Goal: Information Seeking & Learning: Compare options

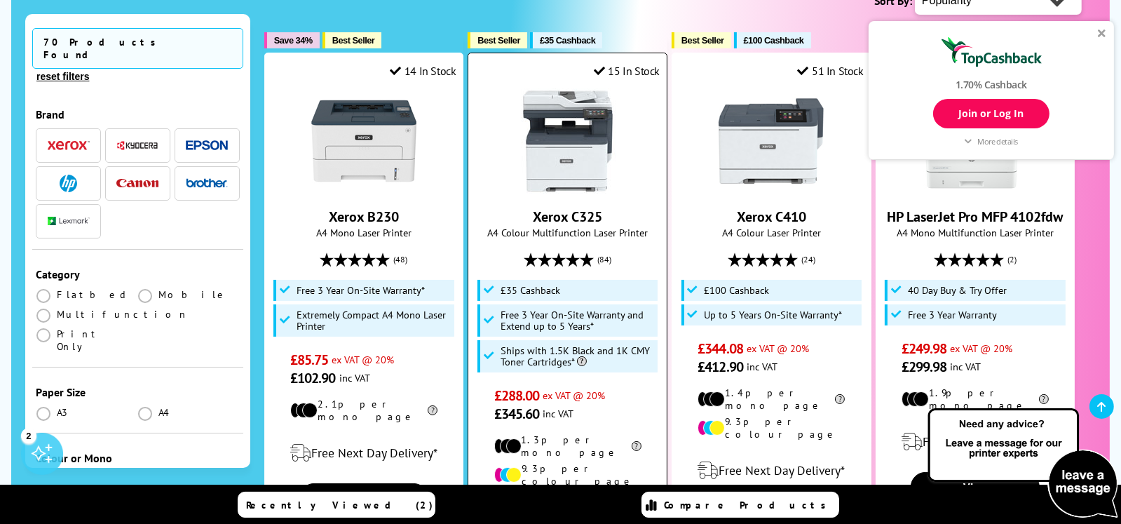
scroll to position [280, 0]
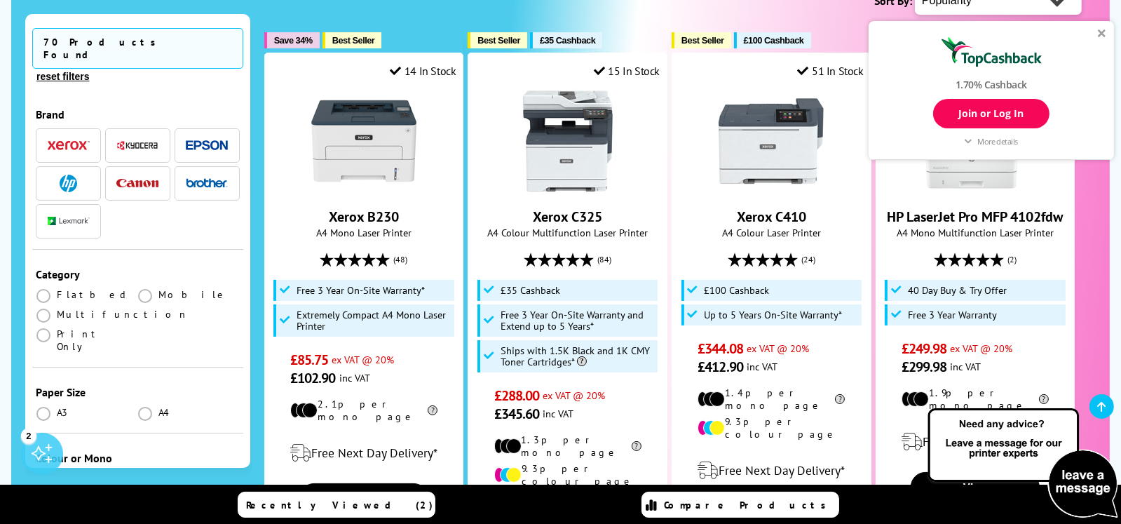
click at [1098, 33] on div at bounding box center [1102, 33] width 8 height 8
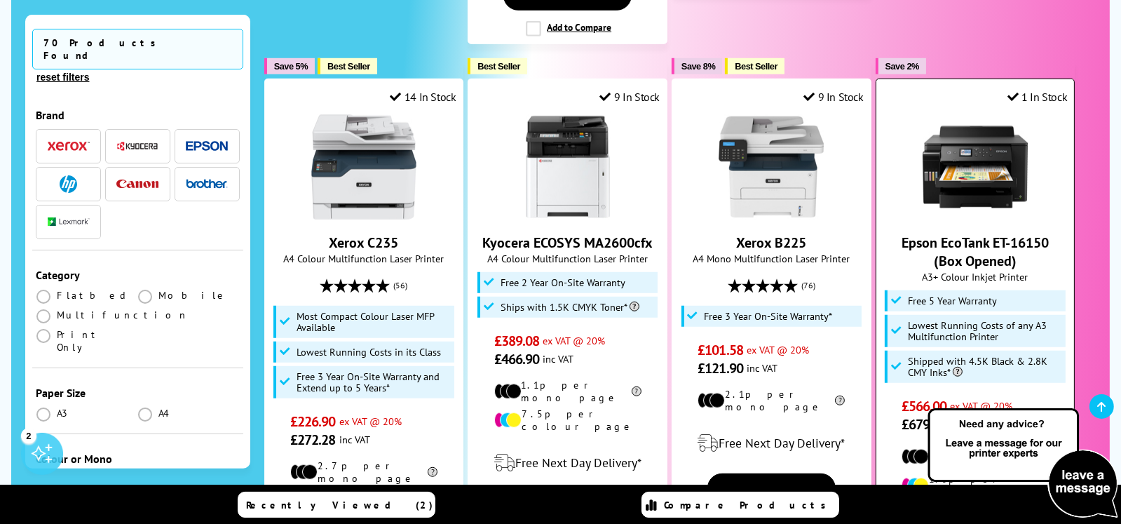
scroll to position [1542, 0]
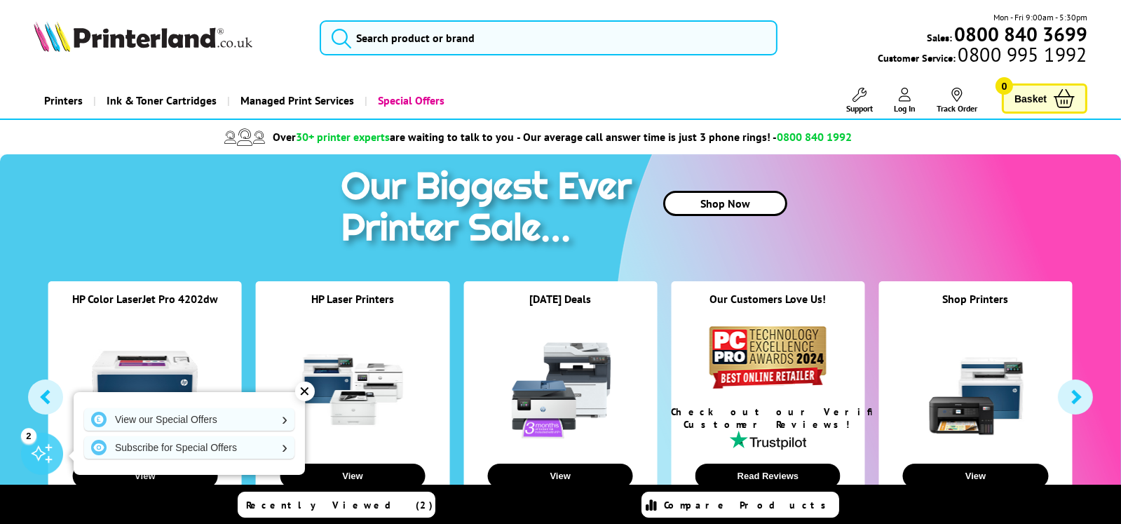
click at [369, 372] on link at bounding box center [352, 389] width 105 height 105
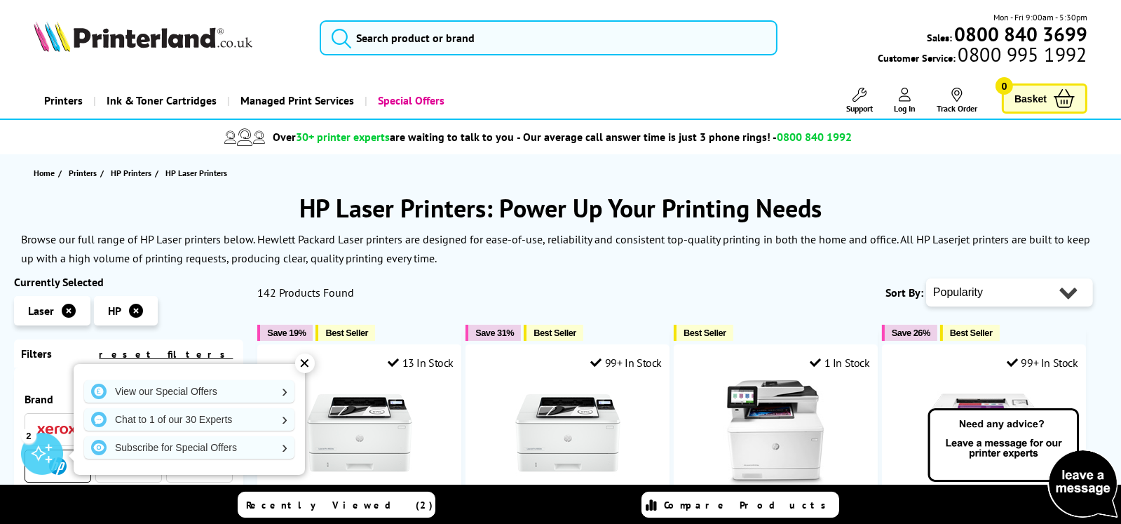
click at [299, 362] on div "✕" at bounding box center [305, 363] width 20 height 20
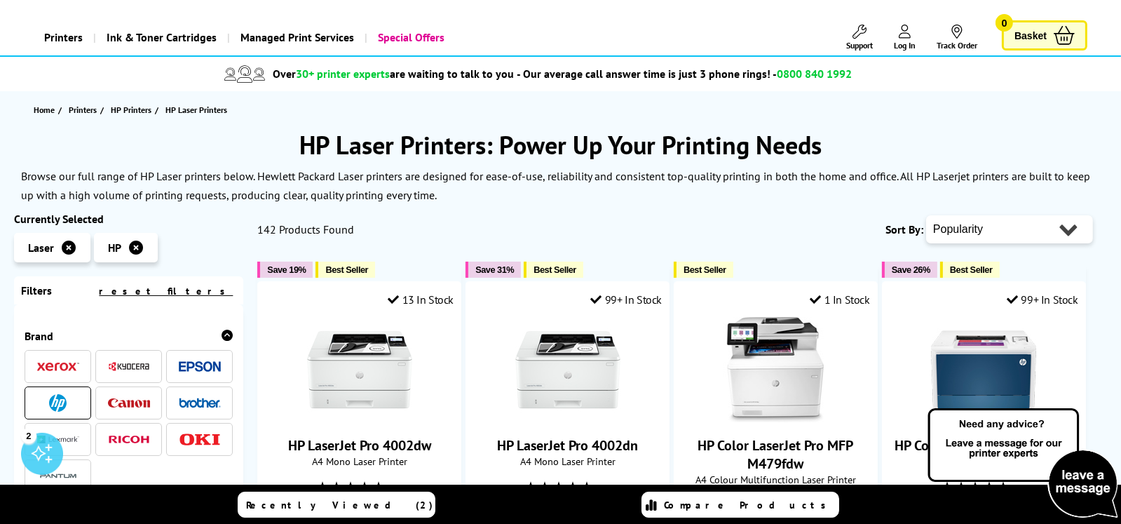
scroll to position [140, 0]
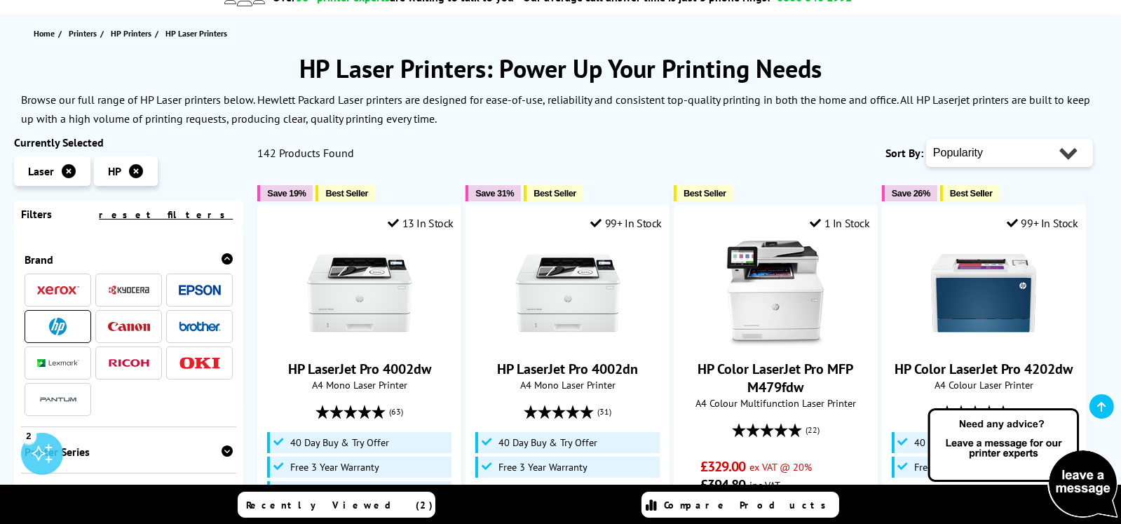
click at [134, 171] on icon at bounding box center [136, 171] width 14 height 14
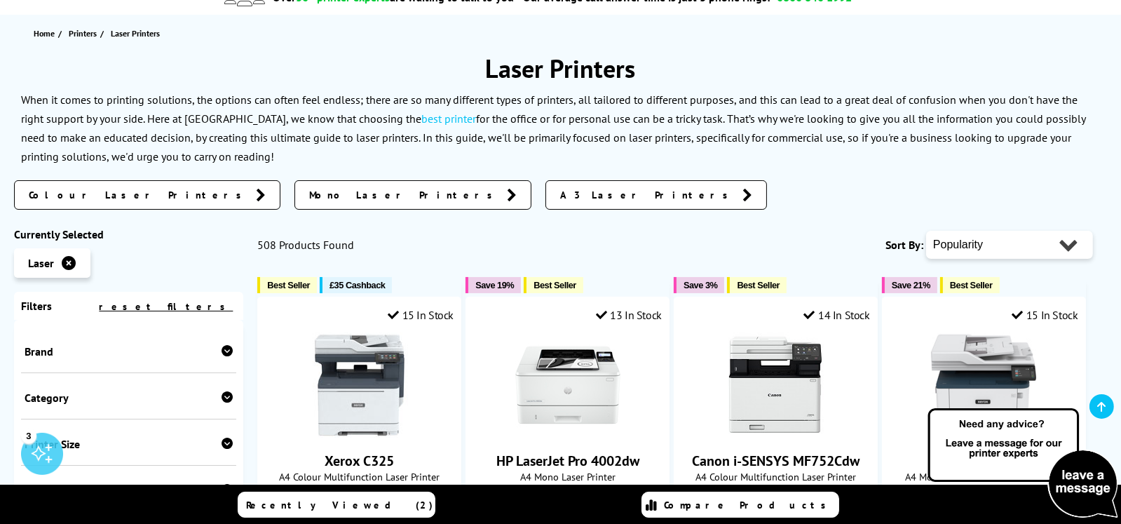
click at [309, 195] on span "Mono Laser Printers" at bounding box center [404, 195] width 191 height 14
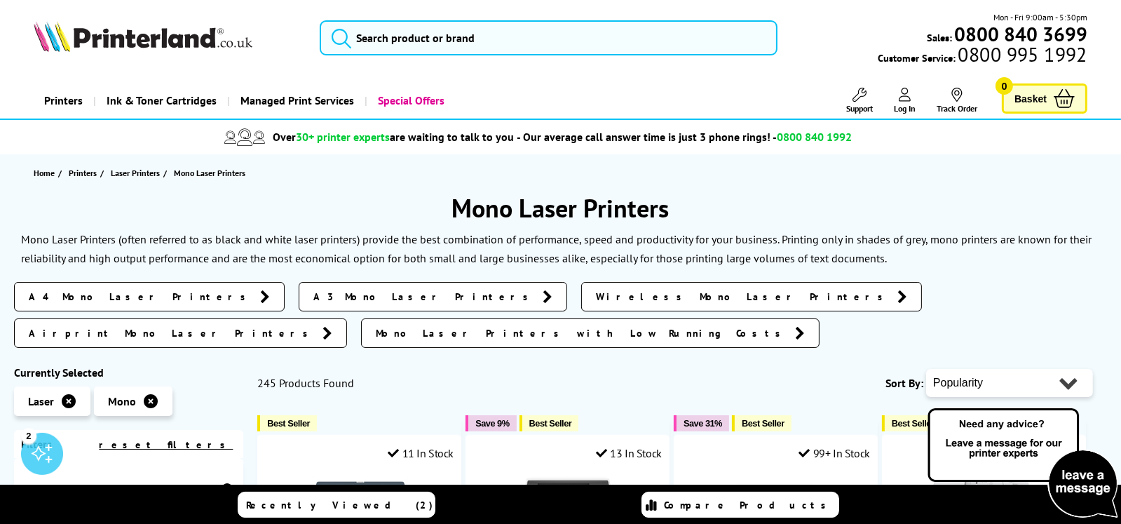
click at [79, 295] on span "A4 Mono Laser Printers" at bounding box center [141, 297] width 224 height 14
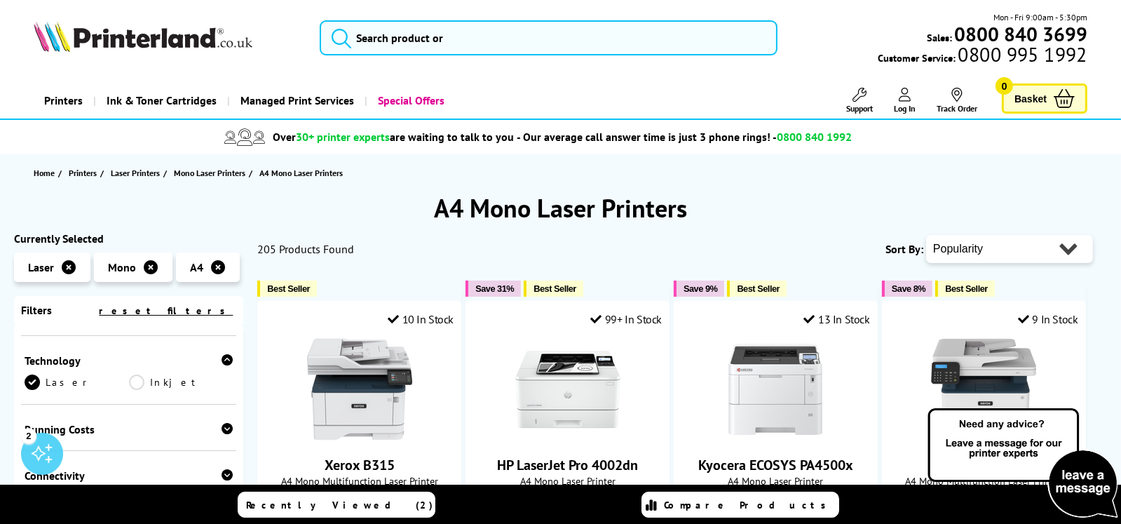
scroll to position [280, 0]
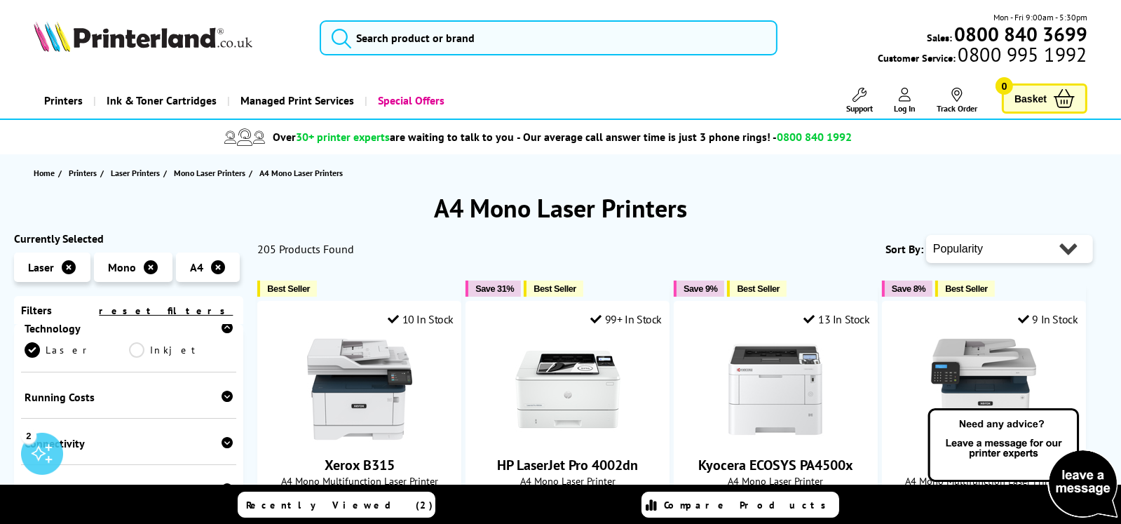
click at [91, 400] on div "Running Costs" at bounding box center [129, 397] width 208 height 14
click at [33, 415] on link "Low Running Cost" at bounding box center [129, 418] width 208 height 15
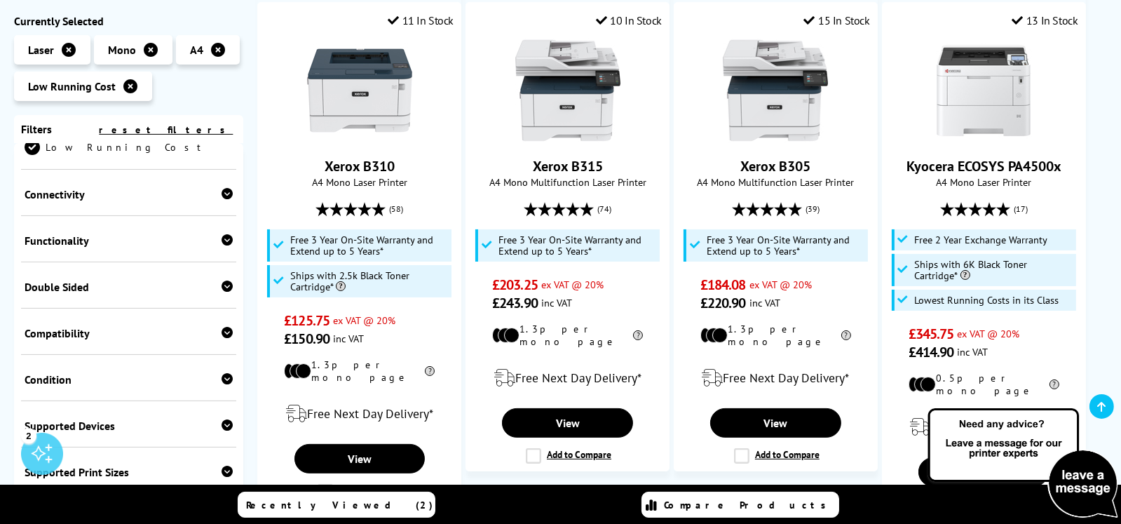
scroll to position [350, 0]
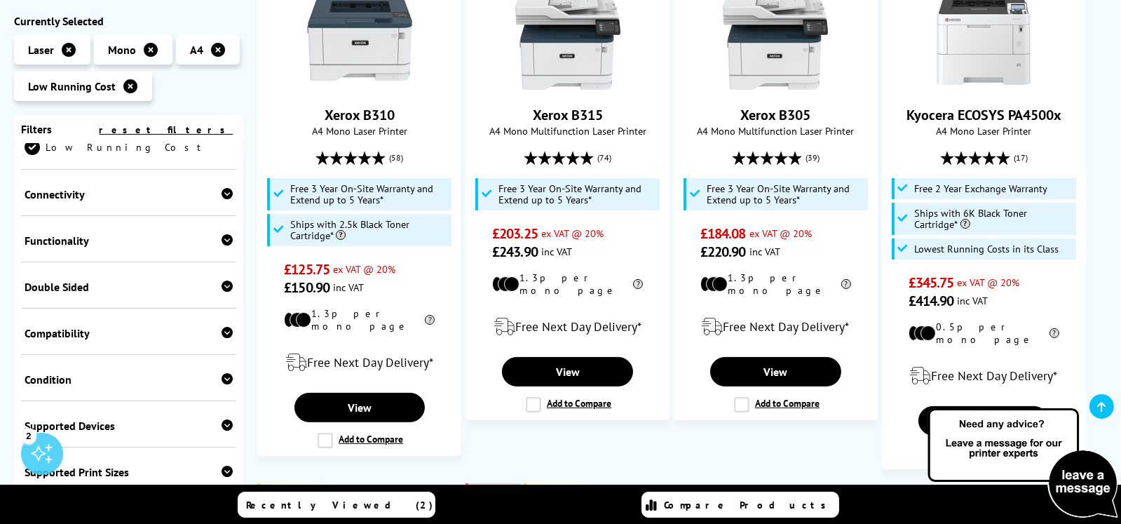
click at [64, 287] on div "Double Sided" at bounding box center [129, 287] width 208 height 14
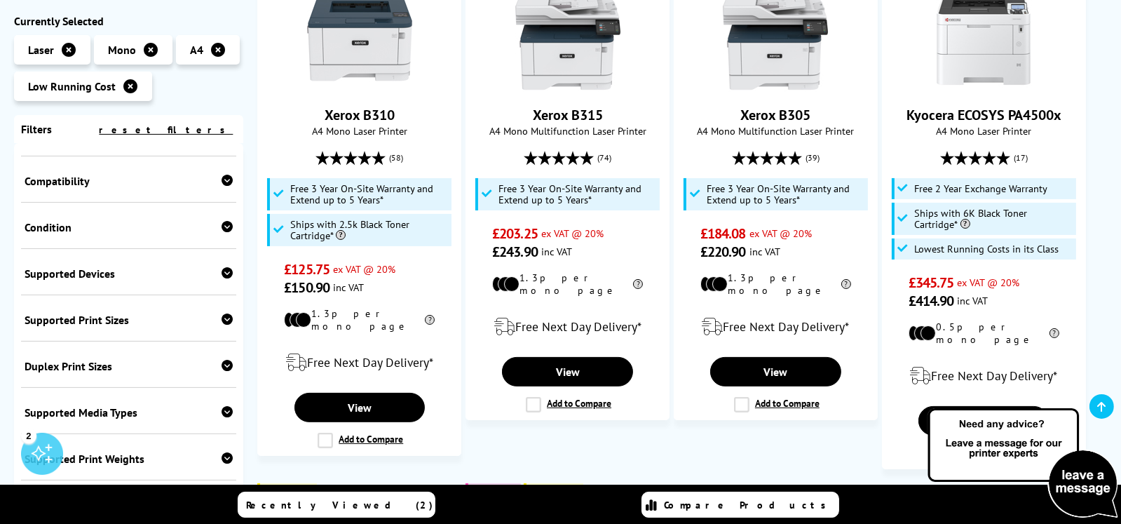
scroll to position [580, 0]
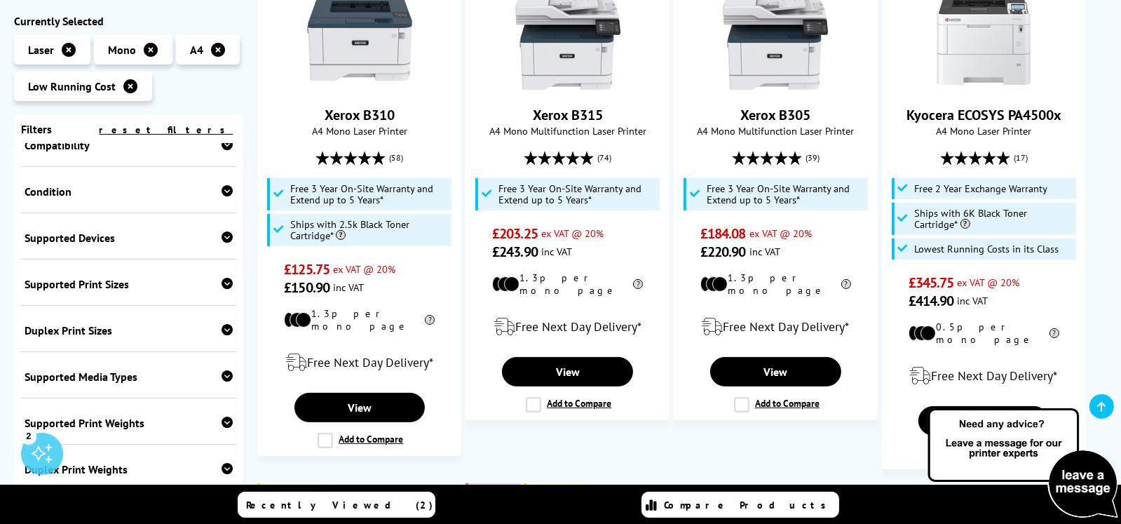
click at [79, 186] on div "Condition" at bounding box center [129, 191] width 208 height 14
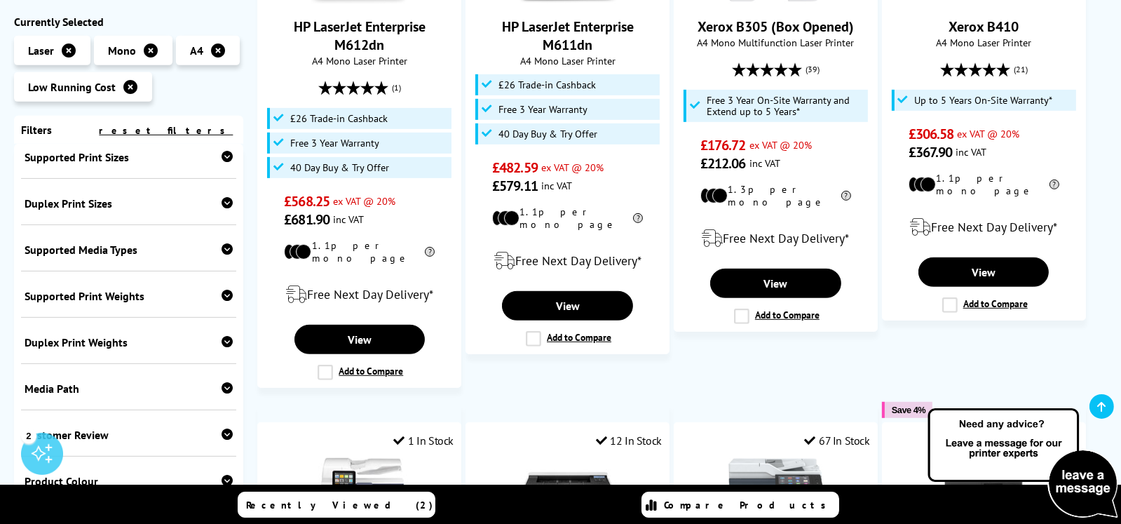
scroll to position [1051, 0]
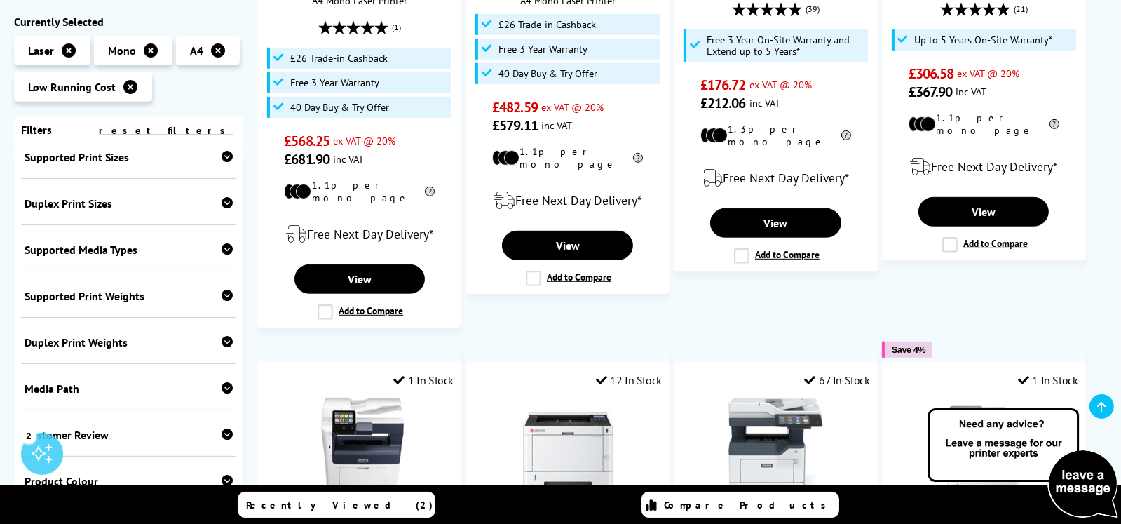
click at [102, 335] on div "Duplex Print Weights" at bounding box center [129, 341] width 208 height 14
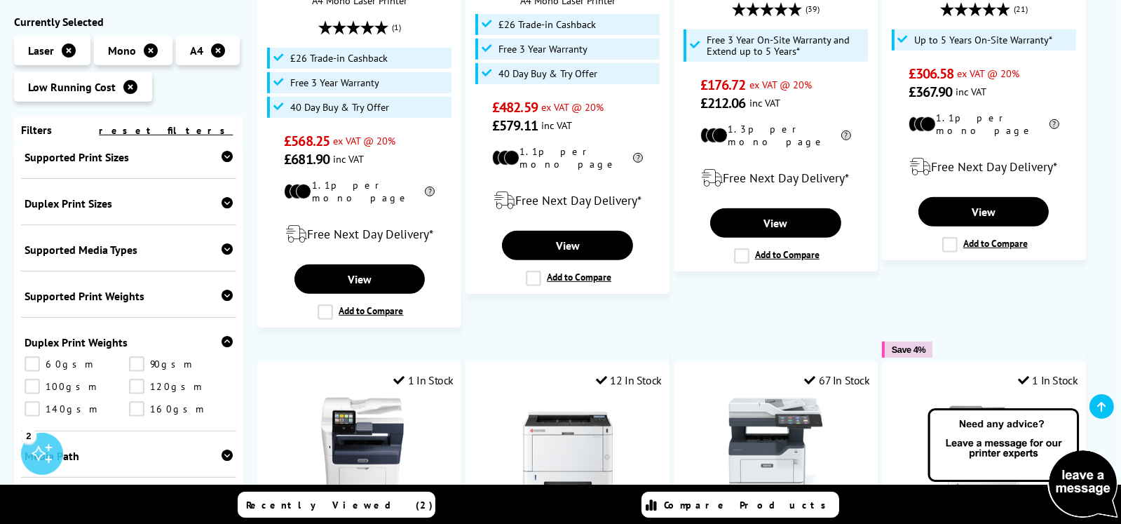
click at [93, 339] on div "Duplex Print Weights" at bounding box center [129, 341] width 208 height 14
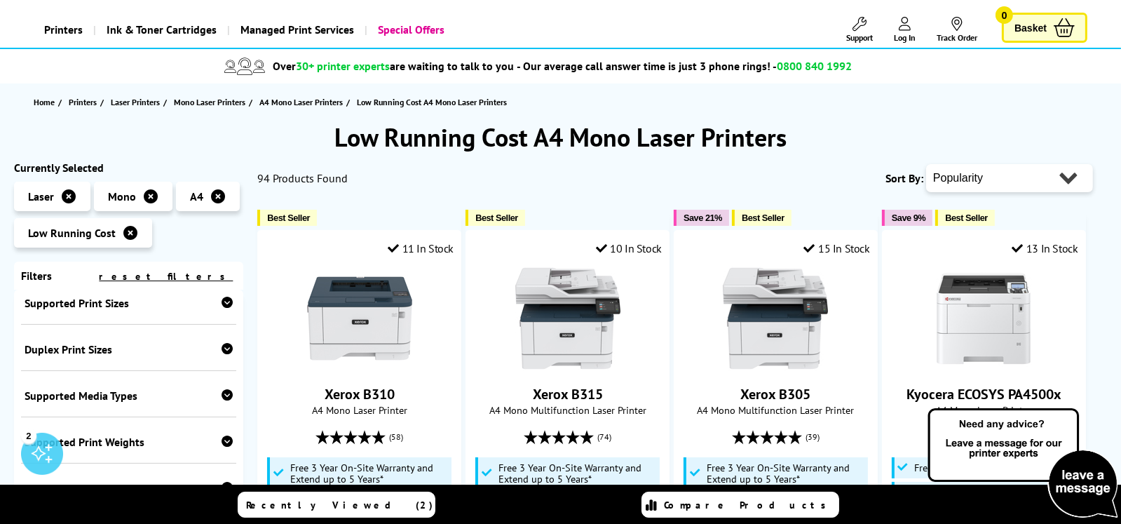
scroll to position [0, 0]
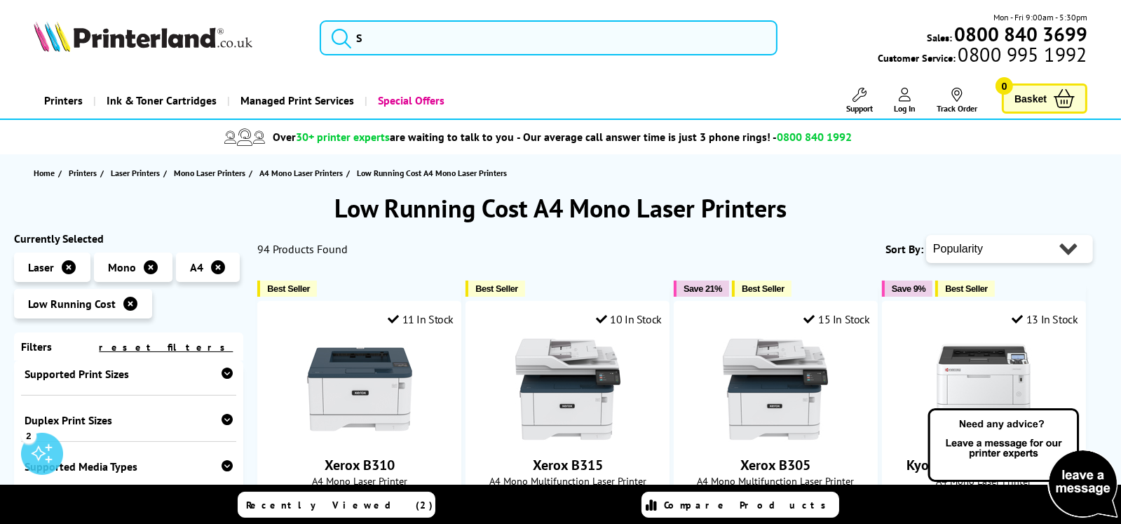
click at [1062, 248] on select "Popularity Rating Price - Low to High Price - High to Low Running Costs - Low t…" at bounding box center [1009, 249] width 167 height 28
select select "Price Descending"
click at [926, 235] on select "Popularity Rating Price - Low to High Price - High to Low Running Costs - Low t…" at bounding box center [1009, 249] width 167 height 28
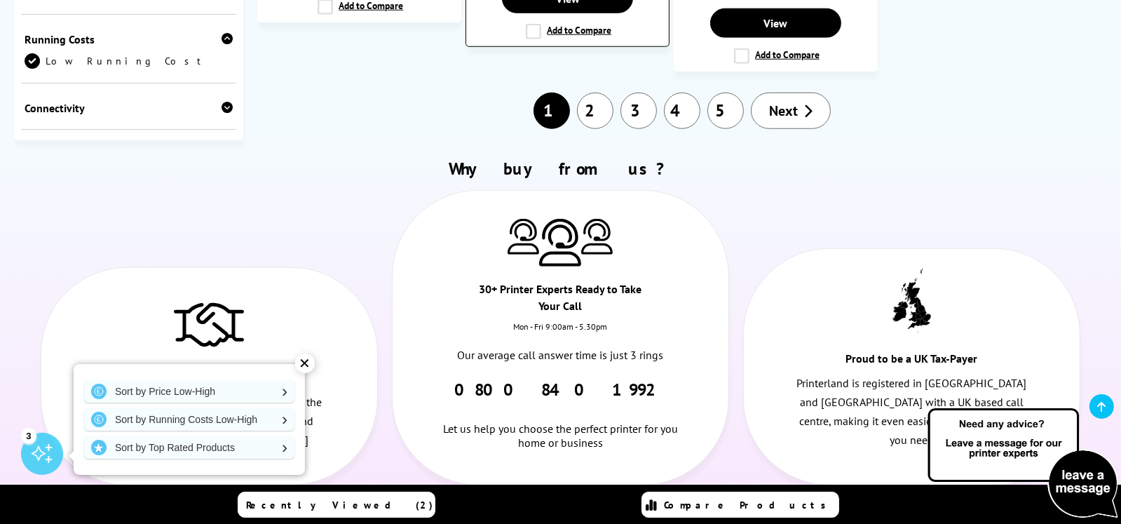
scroll to position [1542, 0]
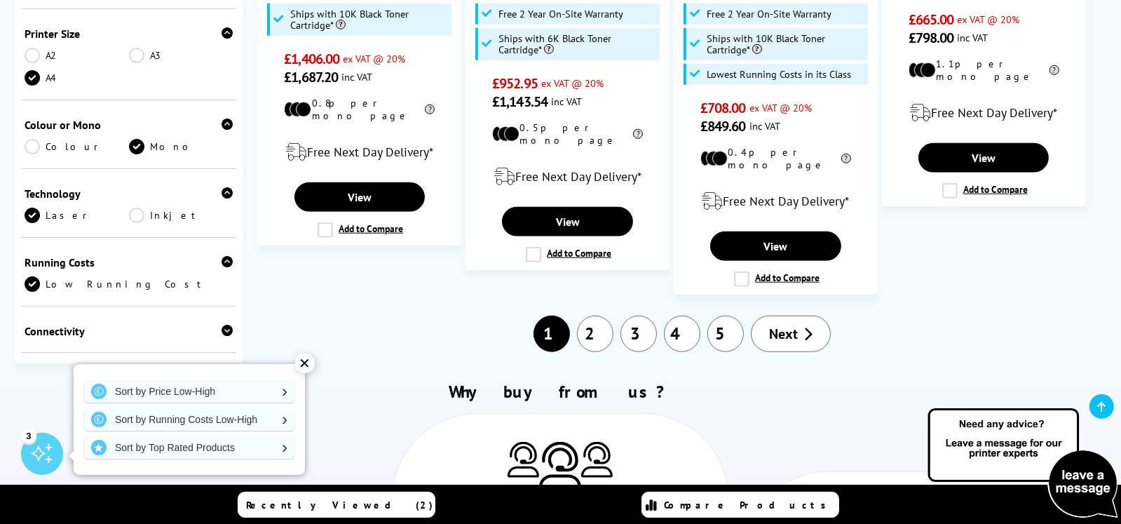
click at [686, 315] on link "4" at bounding box center [682, 333] width 36 height 36
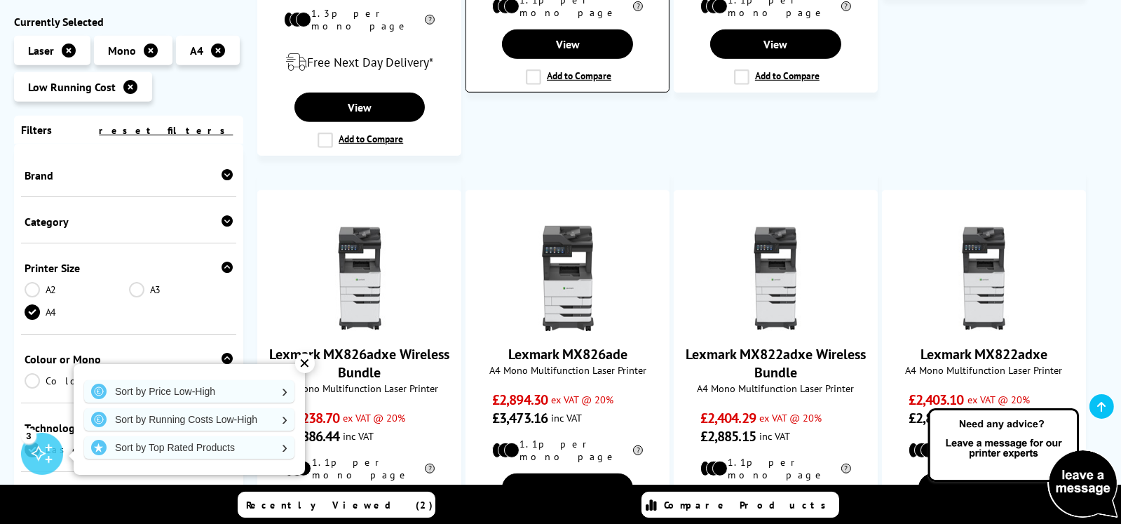
scroll to position [1612, 0]
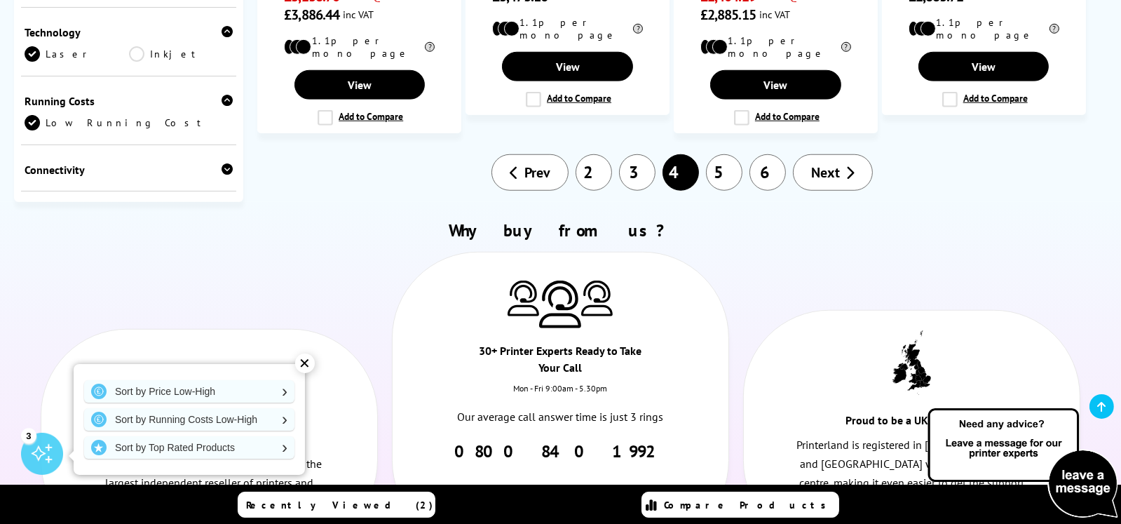
click at [644, 154] on link "3" at bounding box center [637, 172] width 36 height 36
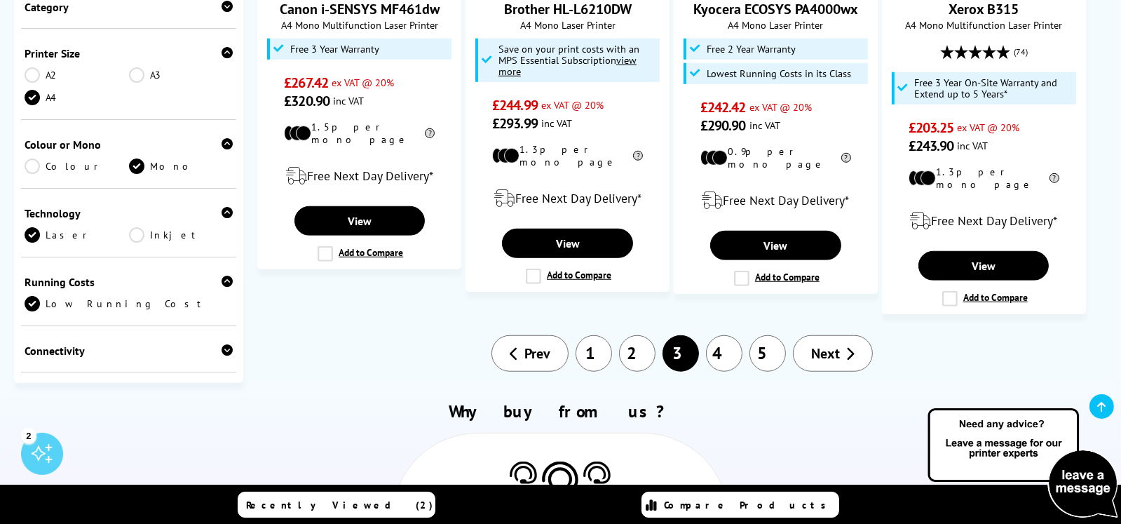
scroll to position [1612, 0]
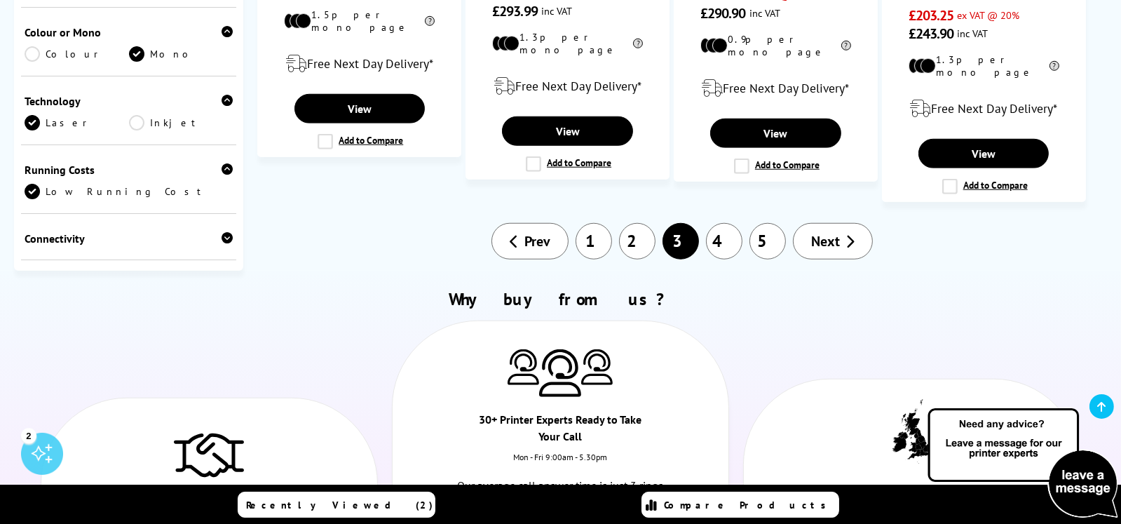
click at [722, 223] on link "4" at bounding box center [724, 241] width 36 height 36
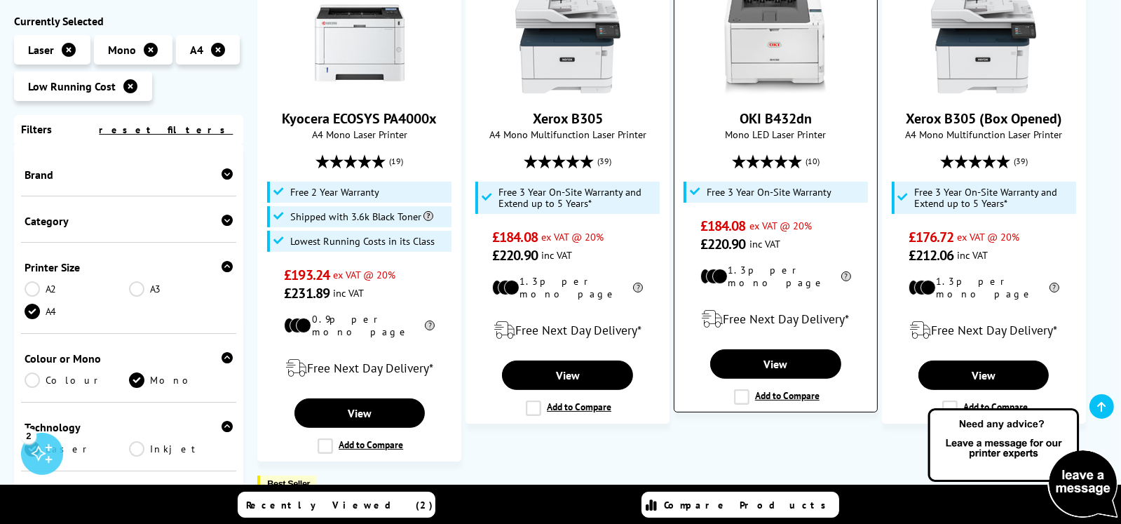
scroll to position [350, 0]
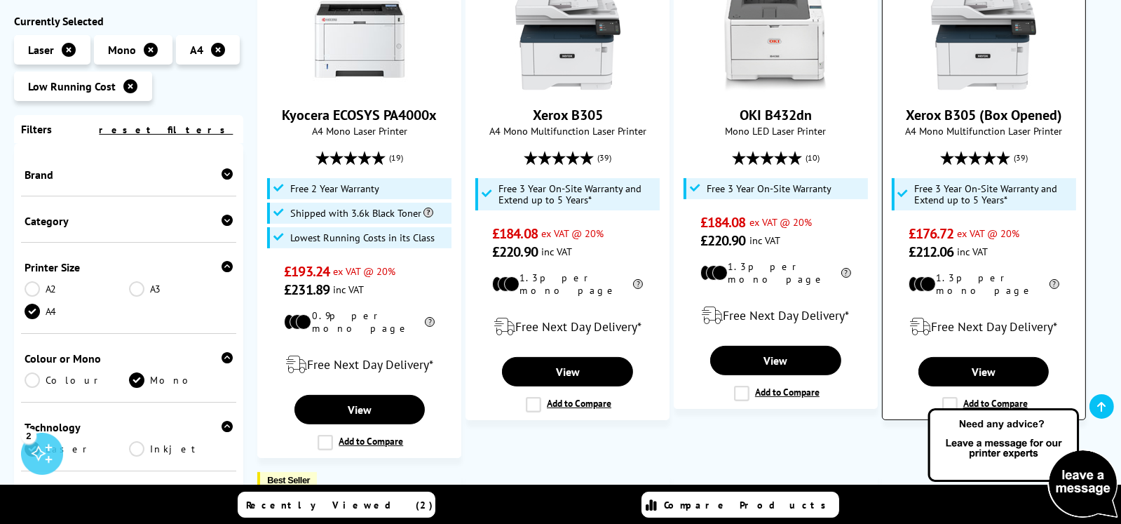
click at [971, 73] on img at bounding box center [983, 39] width 105 height 105
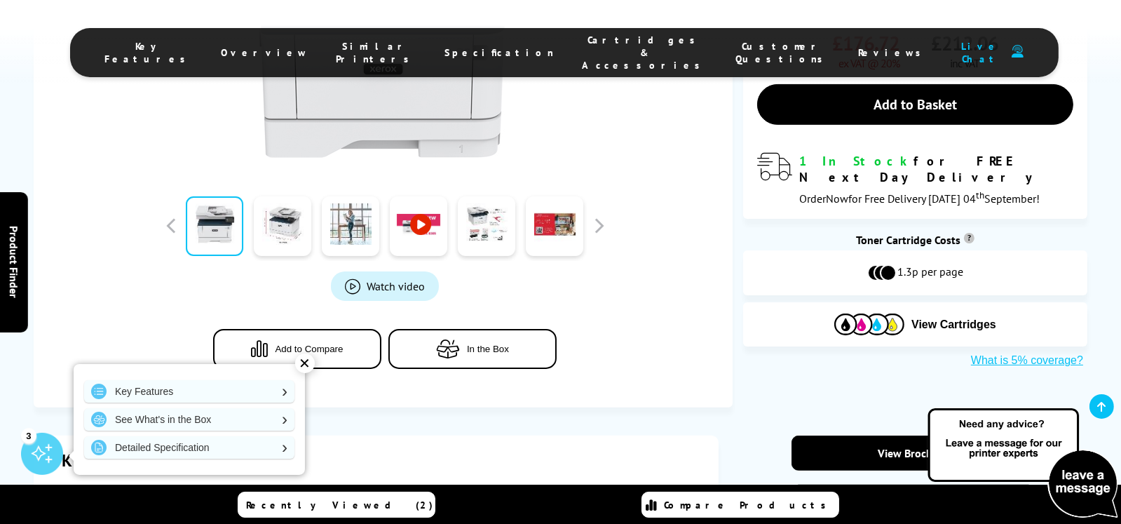
scroll to position [490, 0]
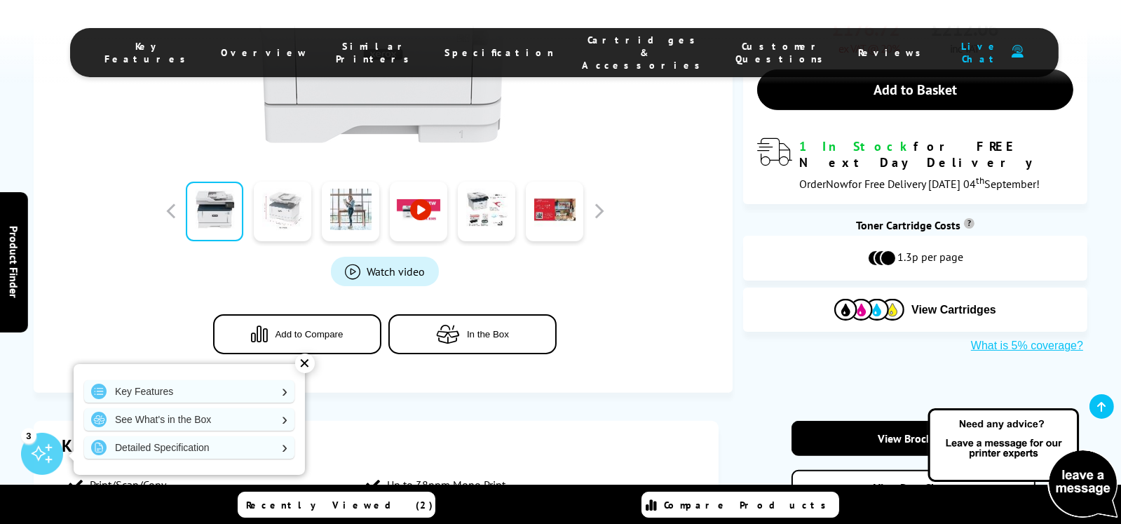
click at [284, 222] on link at bounding box center [282, 212] width 57 height 60
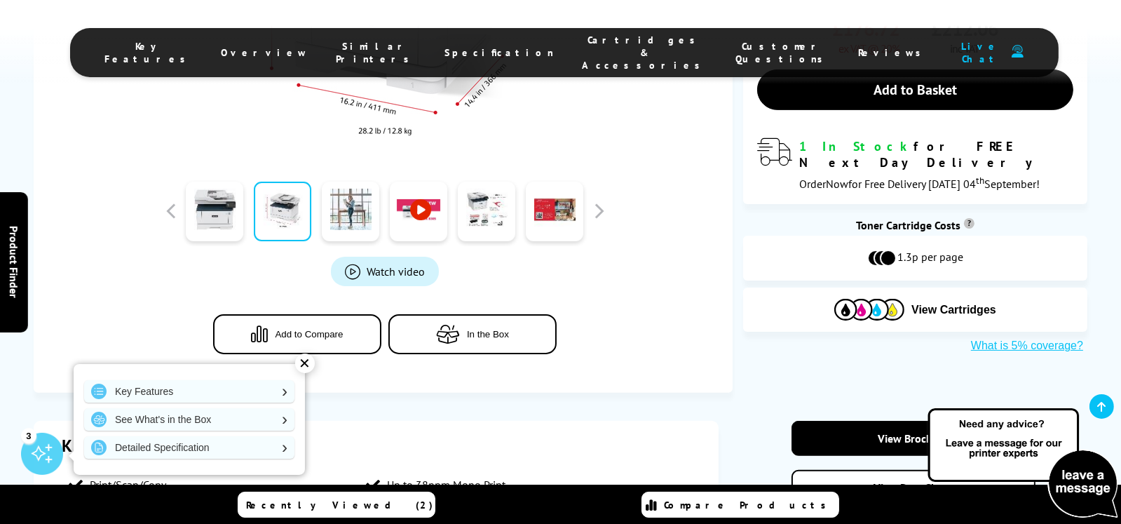
scroll to position [280, 0]
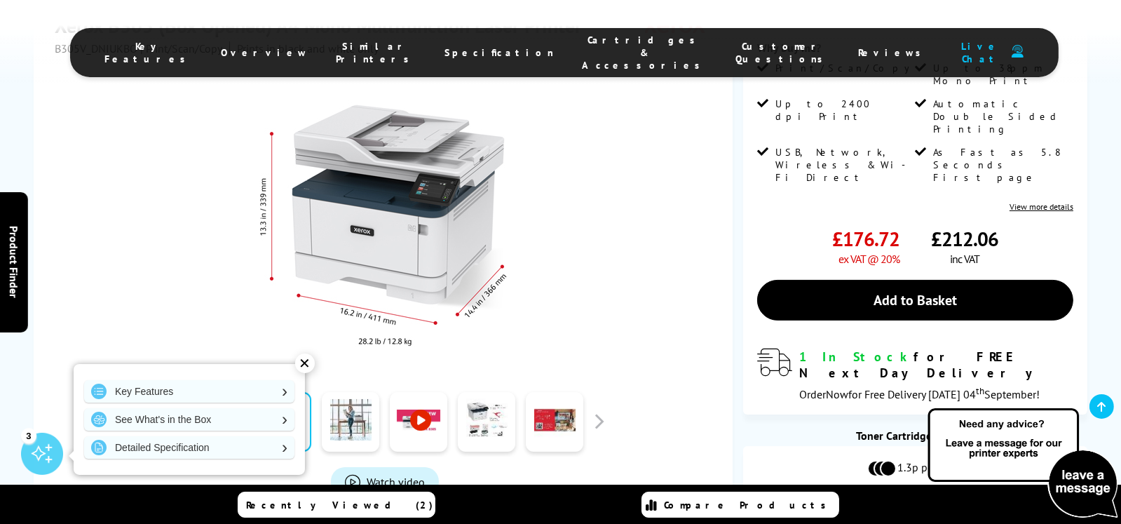
click at [297, 363] on div "✕" at bounding box center [305, 363] width 20 height 20
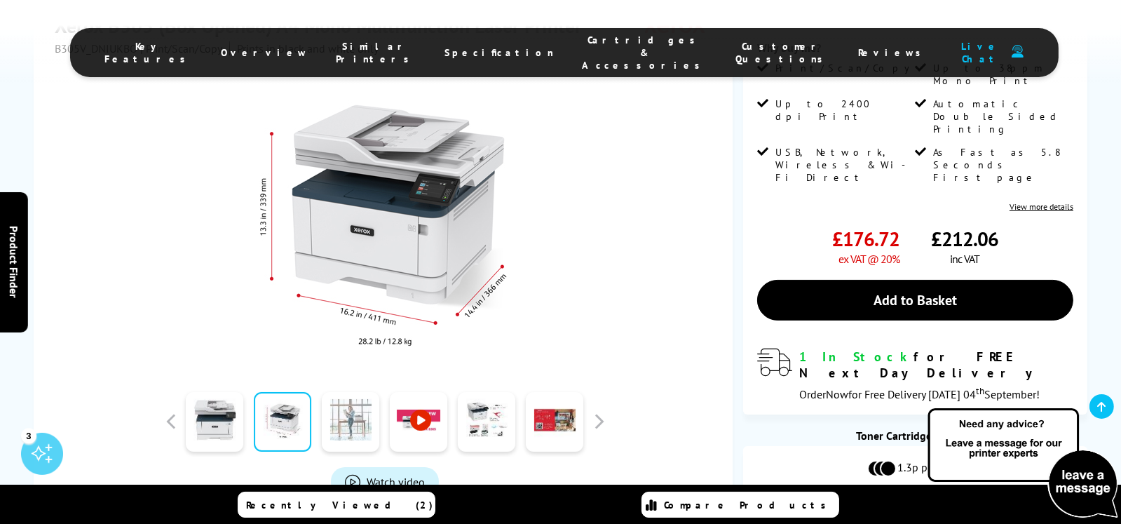
click at [347, 434] on link at bounding box center [350, 422] width 57 height 60
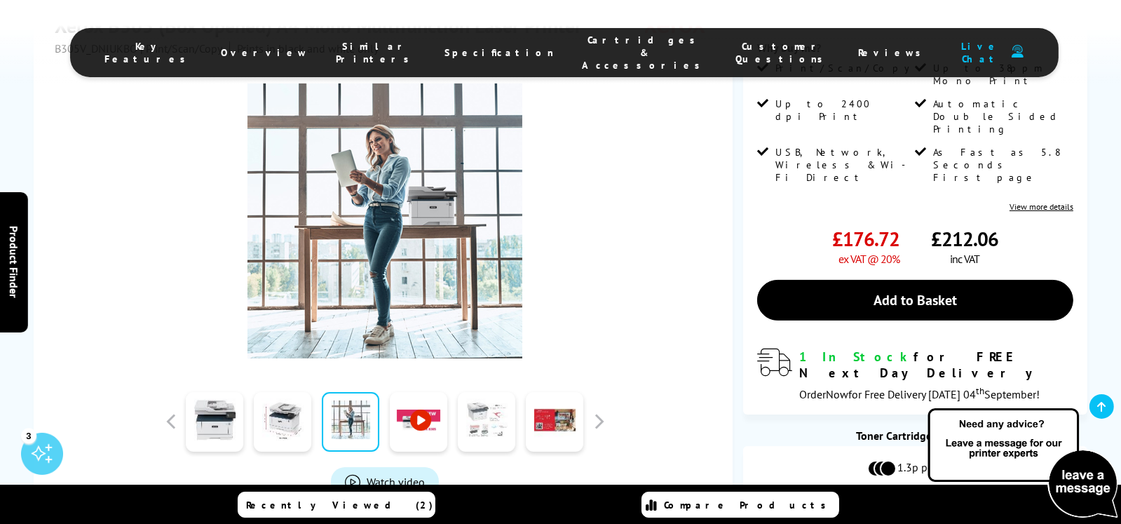
click at [476, 431] on link at bounding box center [486, 422] width 57 height 60
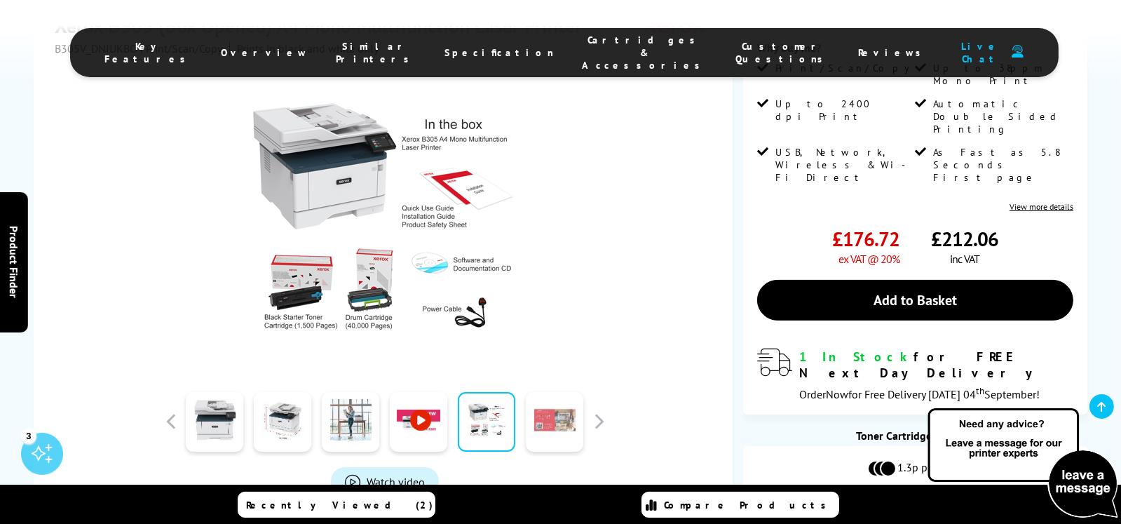
click at [554, 428] on link at bounding box center [555, 422] width 57 height 60
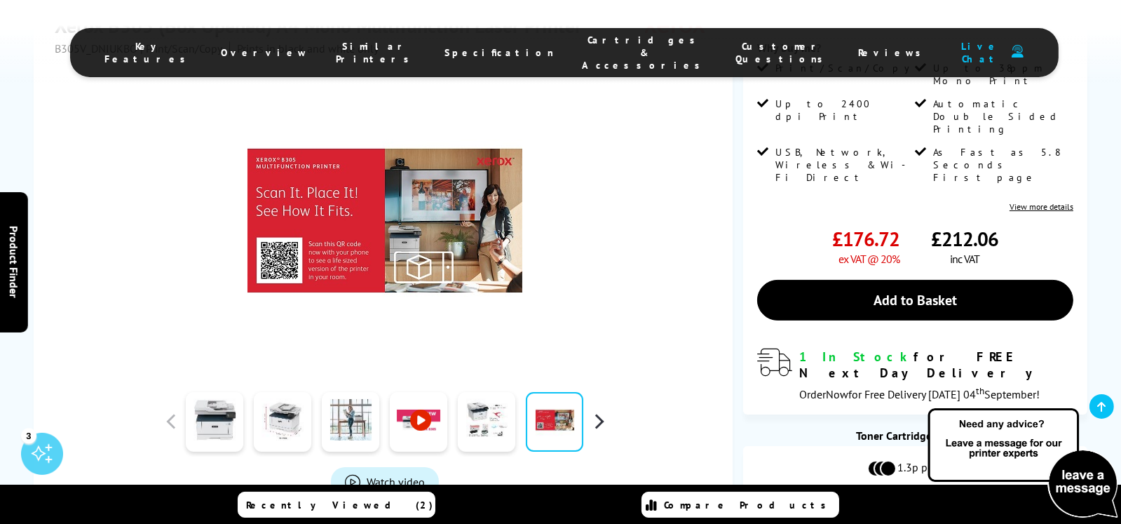
click at [597, 417] on button "button" at bounding box center [598, 421] width 21 height 21
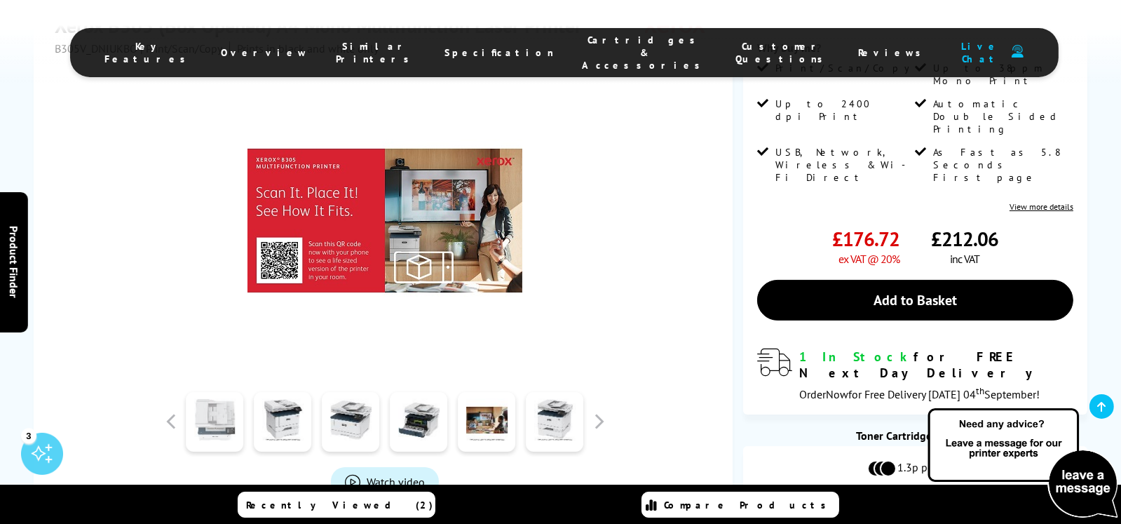
click at [229, 422] on link at bounding box center [214, 422] width 57 height 60
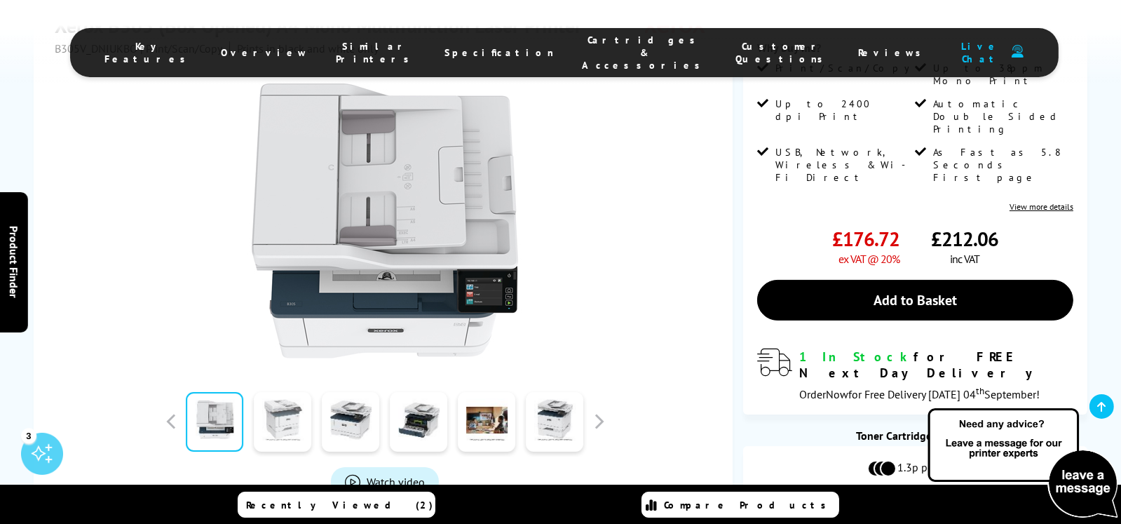
click at [280, 421] on link at bounding box center [282, 422] width 57 height 60
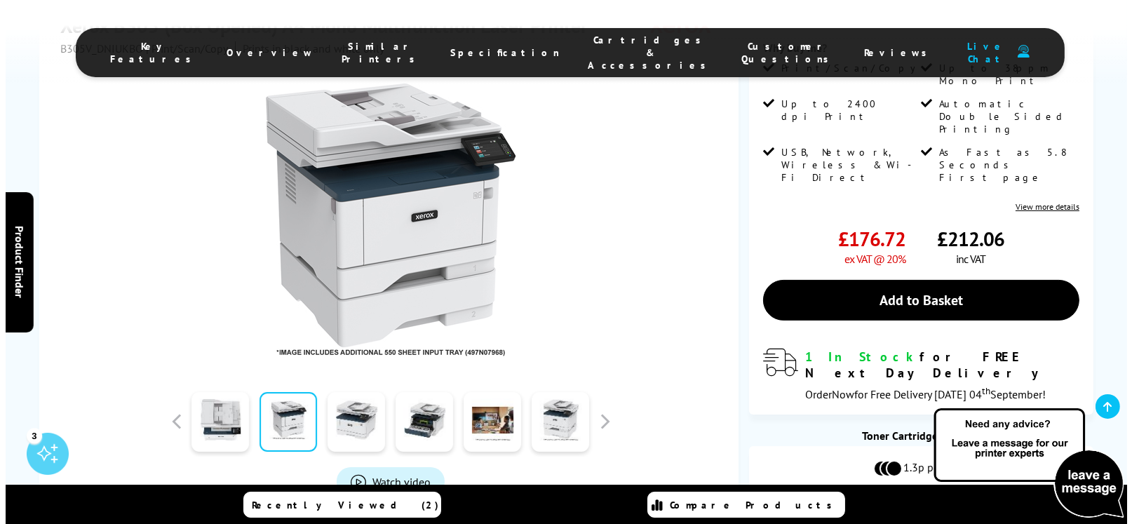
scroll to position [210, 0]
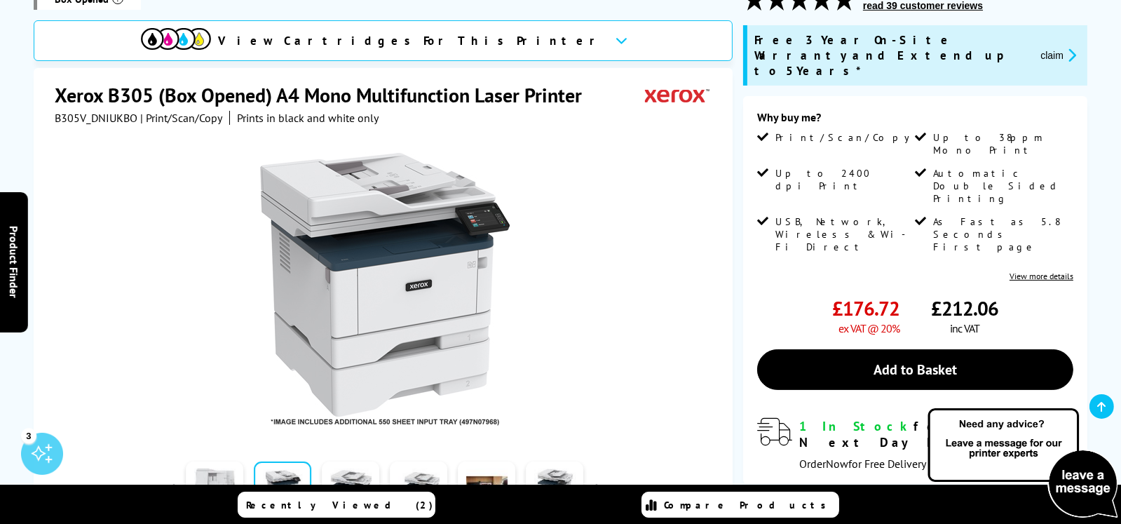
click at [1072, 48] on icon "promo-description" at bounding box center [1070, 55] width 13 height 15
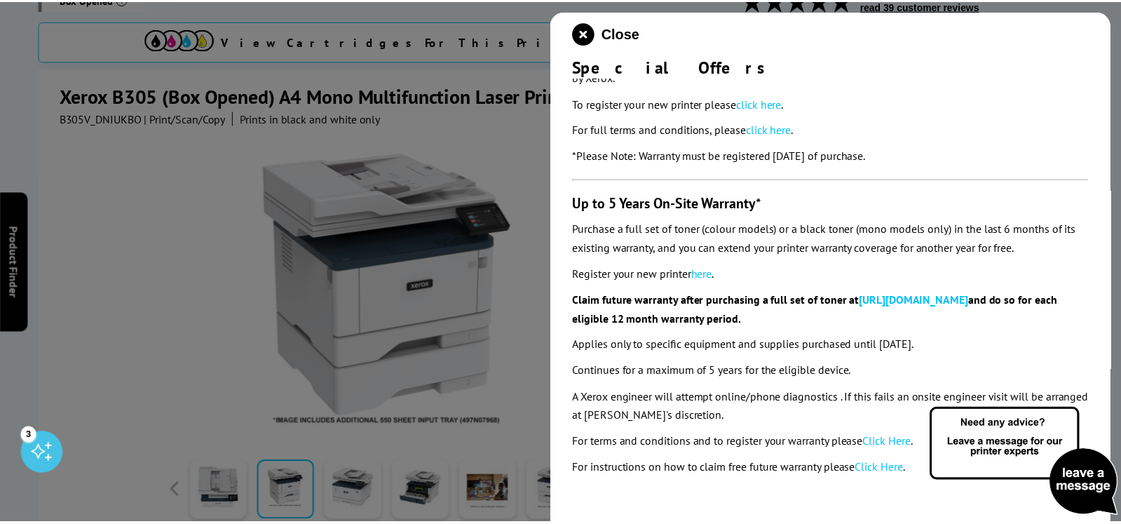
scroll to position [125, 0]
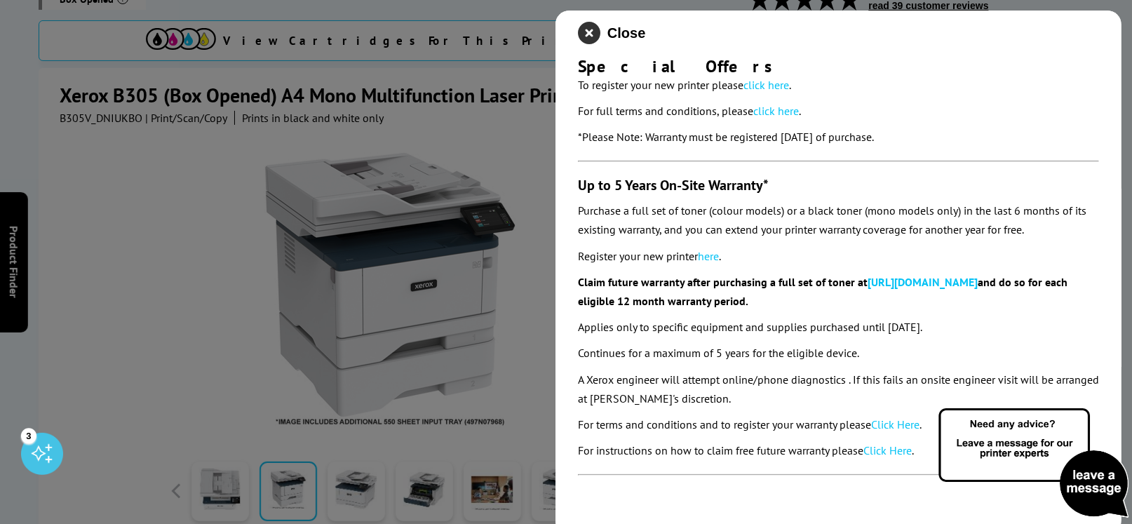
click at [586, 33] on icon "close modal" at bounding box center [589, 33] width 22 height 22
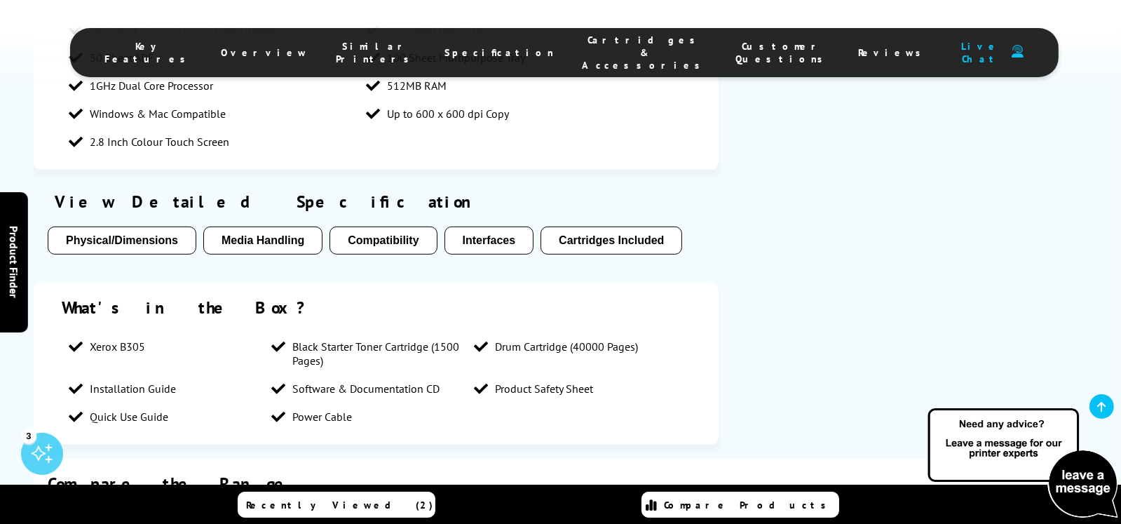
scroll to position [1051, 0]
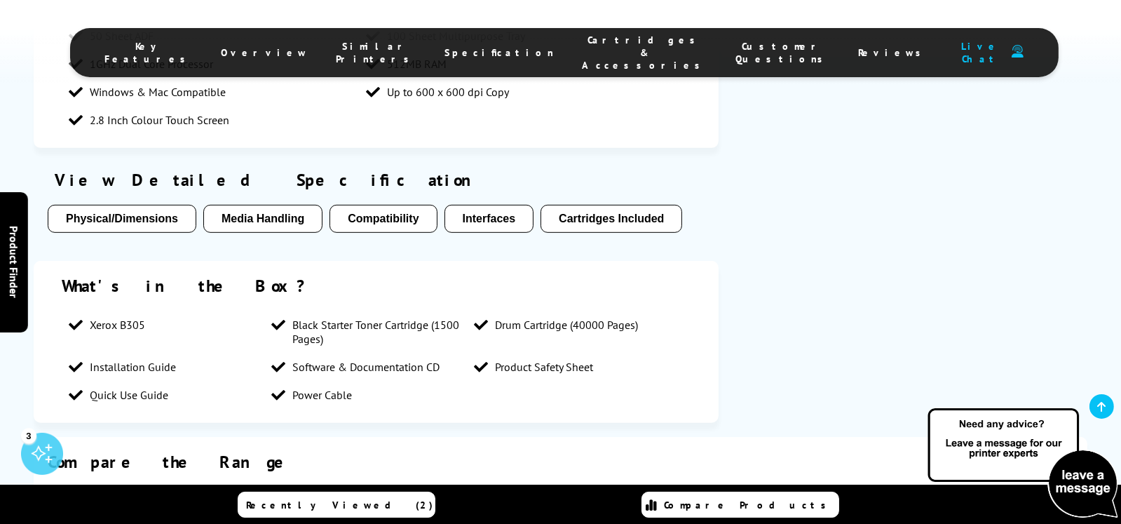
click at [639, 214] on button "Cartridges Included" at bounding box center [612, 219] width 142 height 28
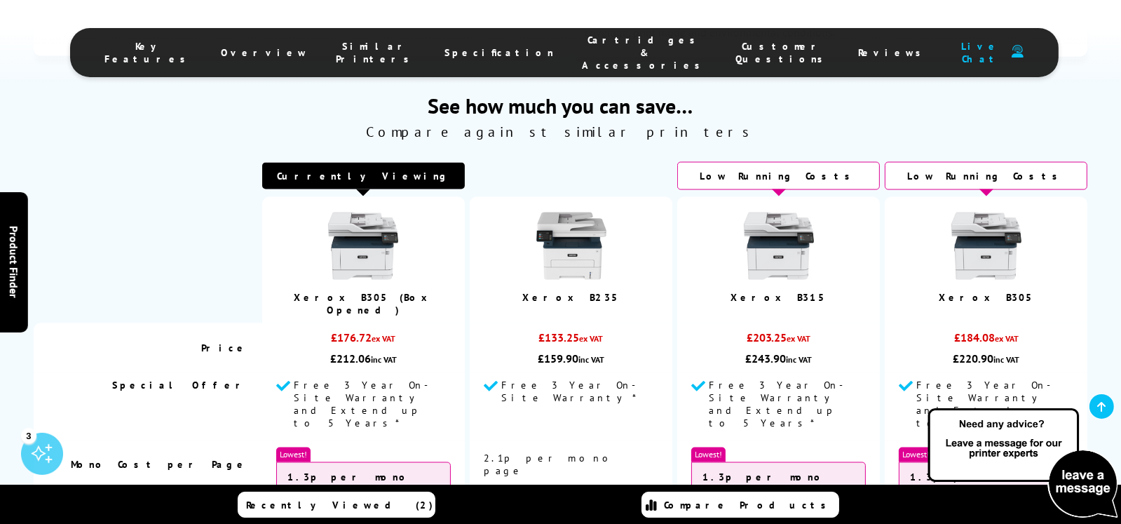
scroll to position [3118, 0]
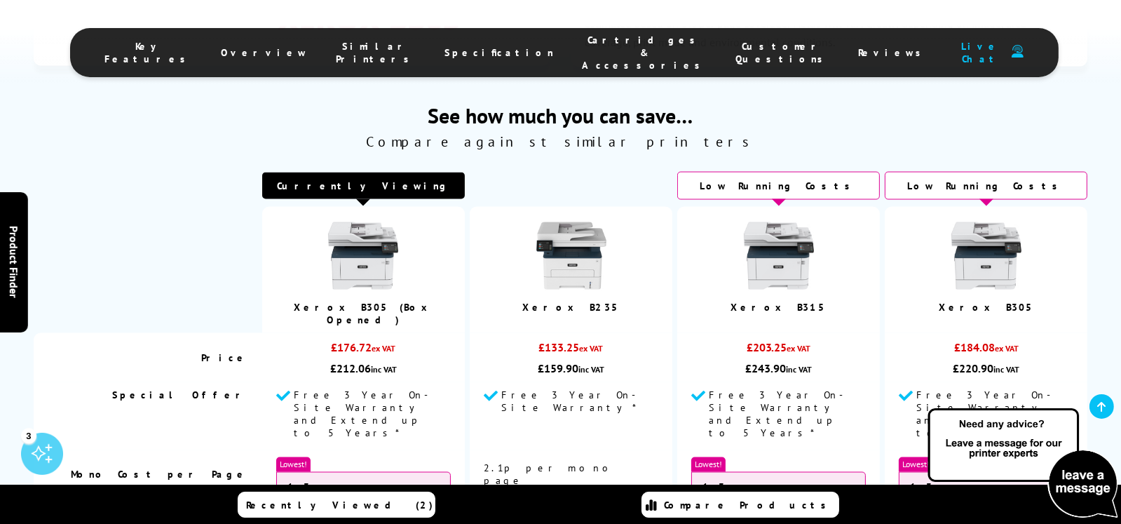
click at [784, 243] on img at bounding box center [779, 256] width 70 height 70
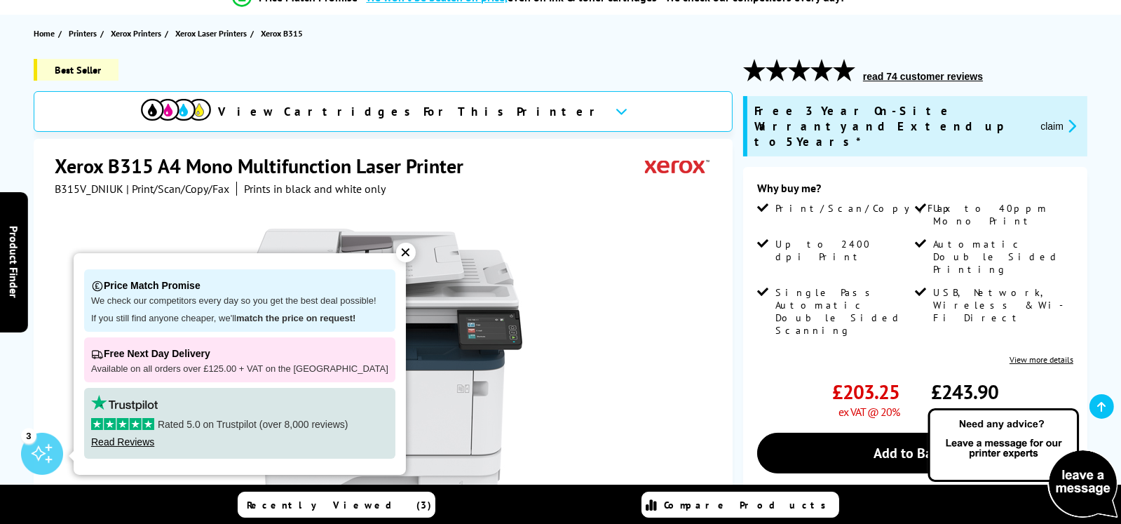
click at [396, 252] on div "✕" at bounding box center [406, 253] width 20 height 20
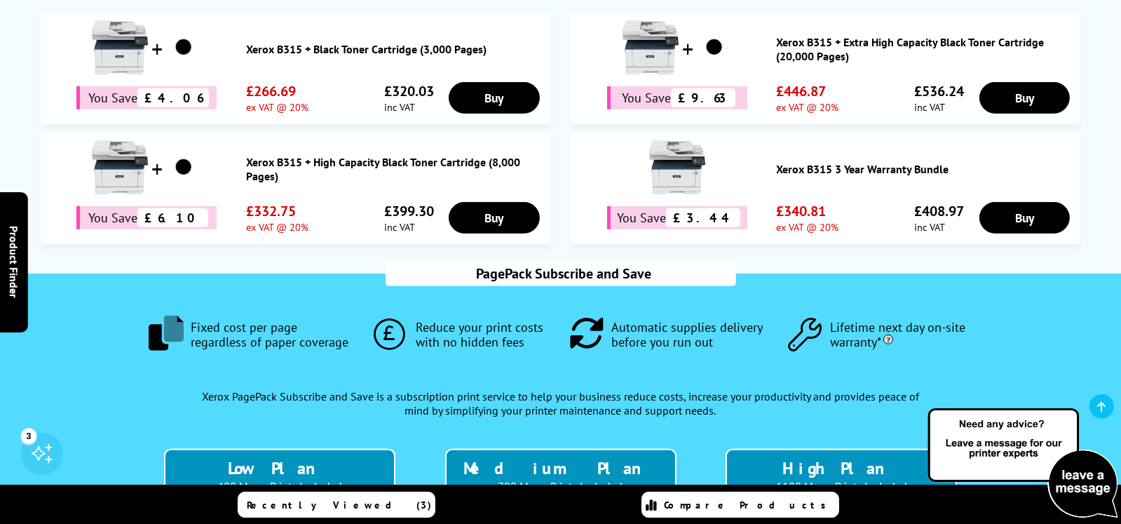
scroll to position [911, 0]
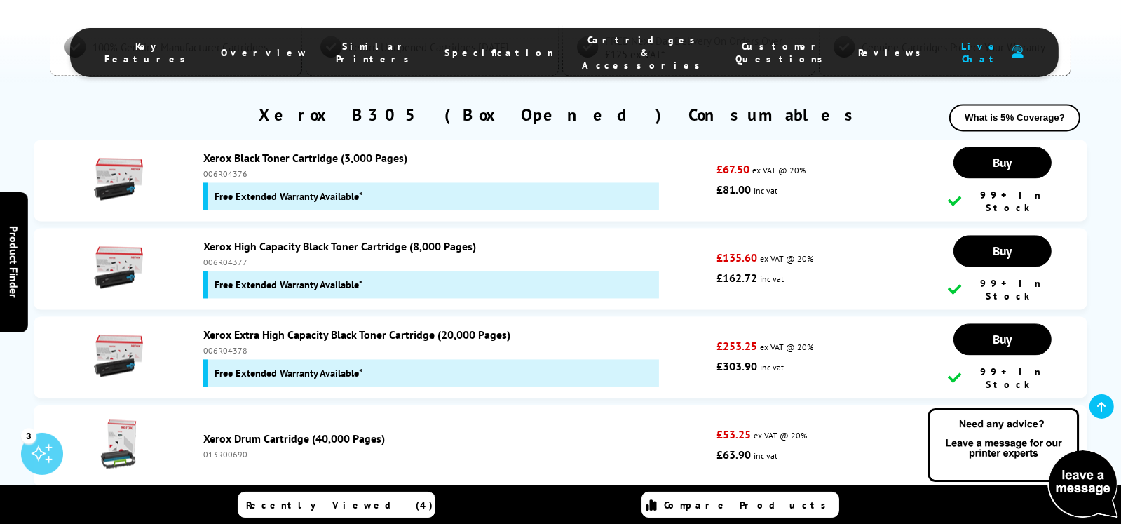
click at [311, 431] on link "Xerox Drum Cartridge (40,000 Pages)" at bounding box center [294, 438] width 182 height 14
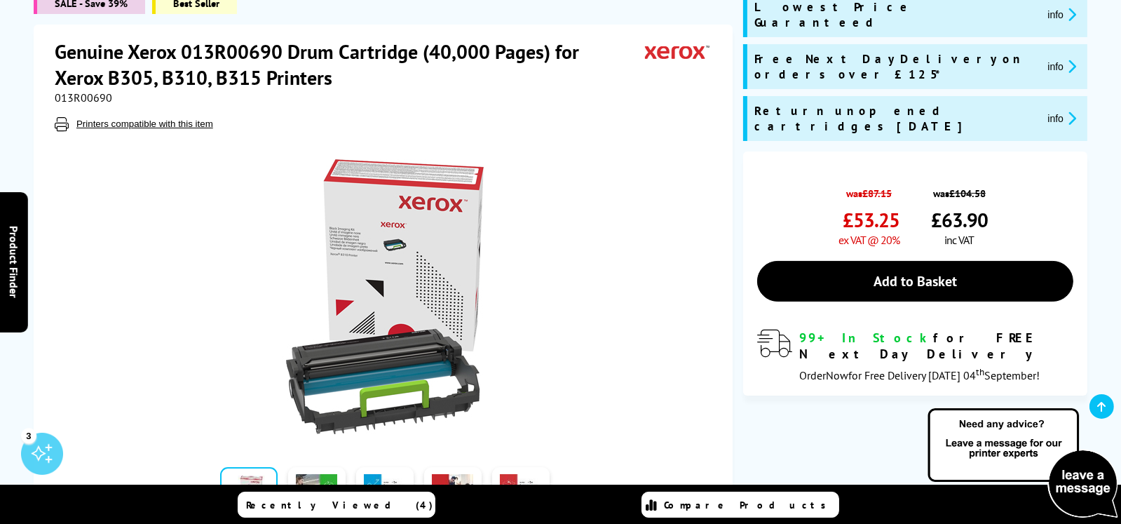
scroll to position [280, 0]
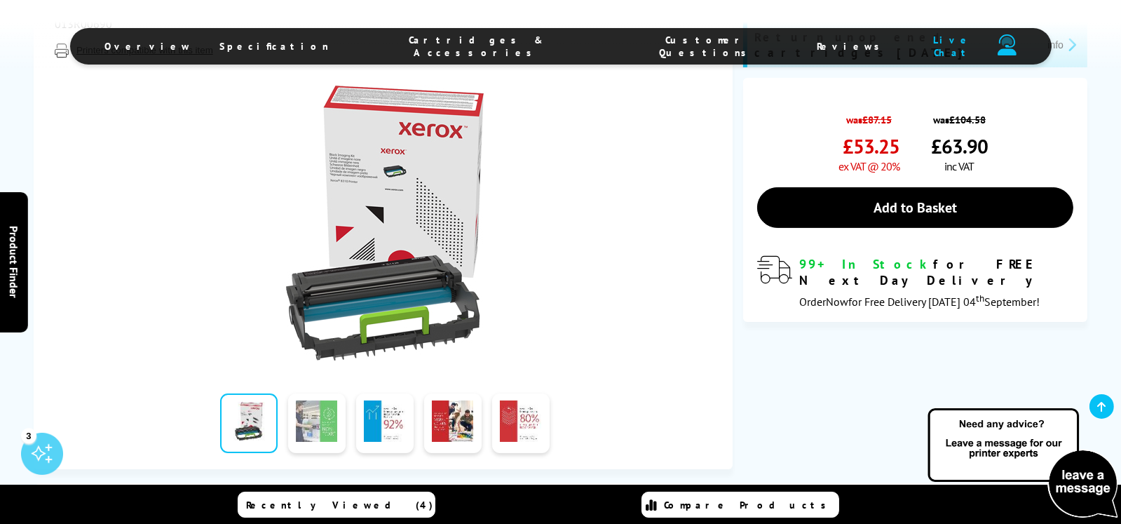
click at [322, 435] on link at bounding box center [316, 423] width 57 height 60
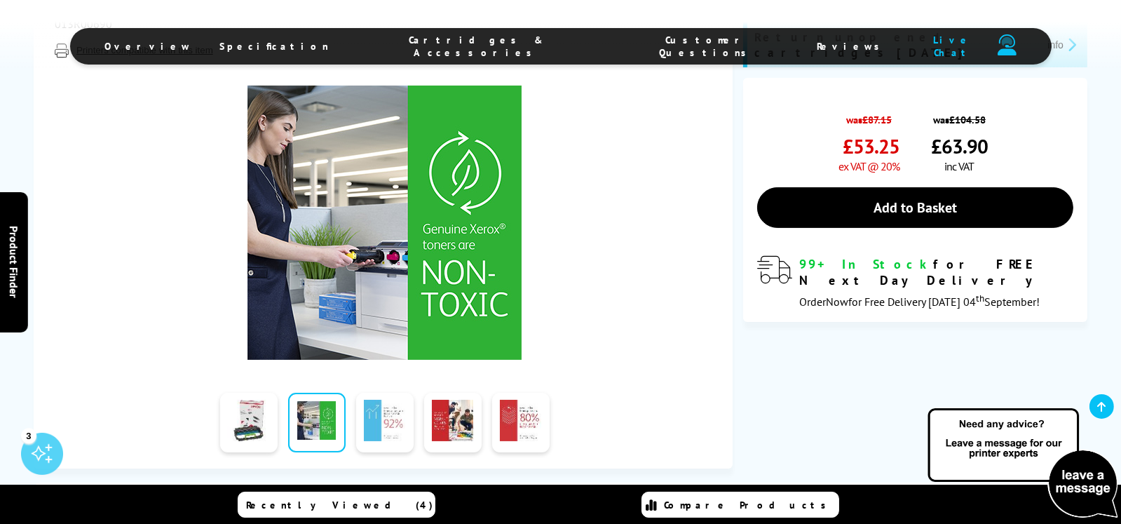
click at [382, 419] on link at bounding box center [384, 423] width 57 height 60
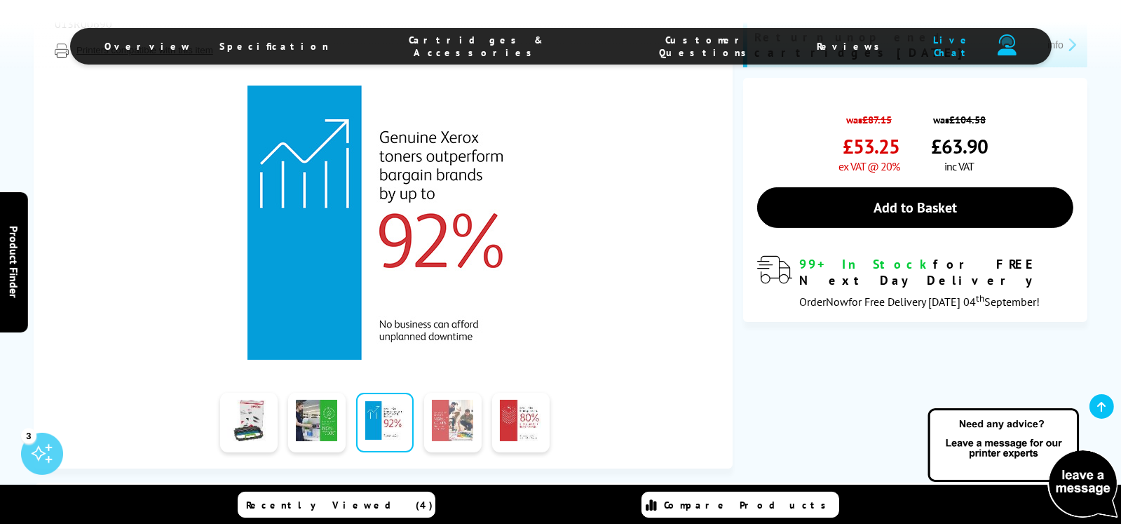
click at [463, 409] on link at bounding box center [452, 423] width 57 height 60
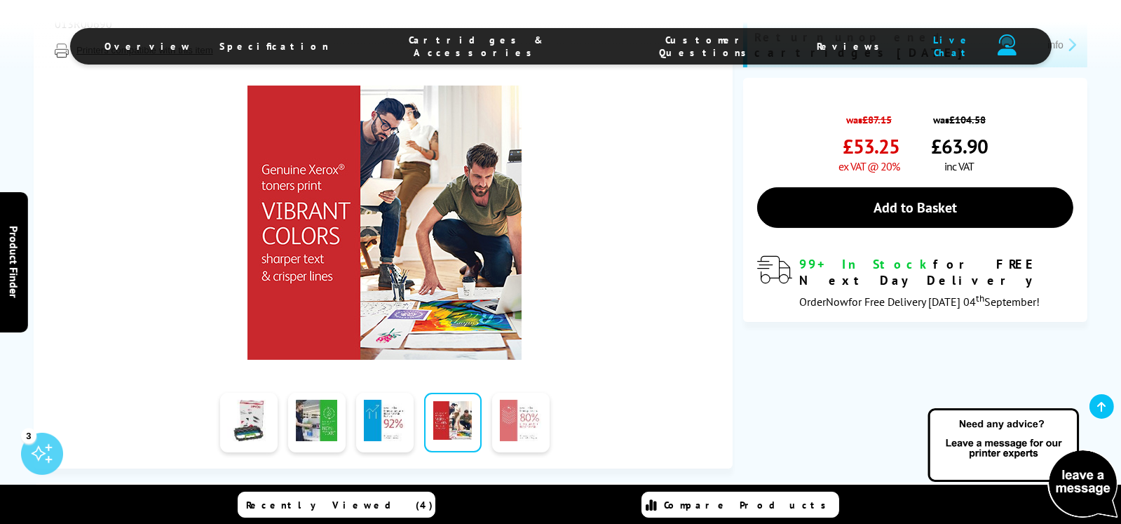
click at [517, 412] on link at bounding box center [520, 423] width 57 height 60
